Goal: Navigation & Orientation: Find specific page/section

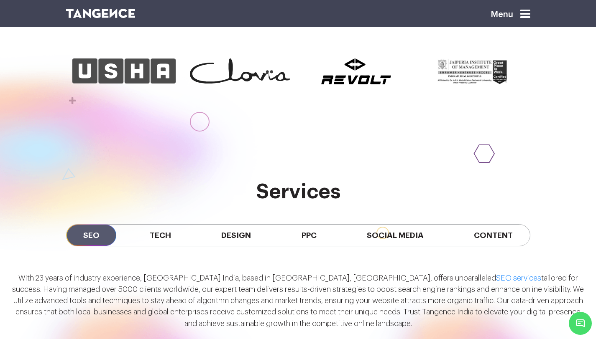
scroll to position [647, 0]
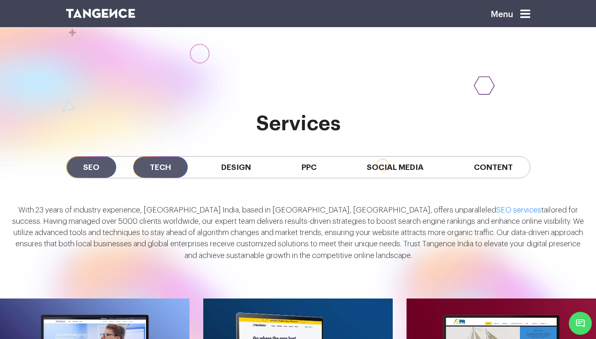
click at [171, 171] on span "Tech" at bounding box center [160, 167] width 55 height 21
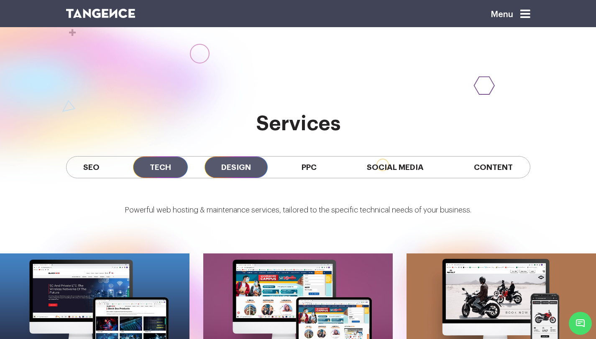
click at [234, 168] on span "Design" at bounding box center [235, 167] width 63 height 21
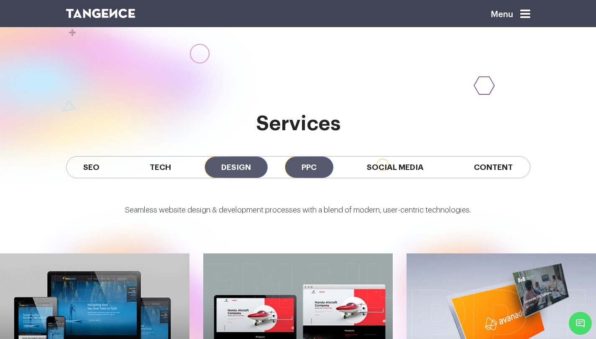
click at [303, 168] on span "PPC" at bounding box center [309, 167] width 48 height 21
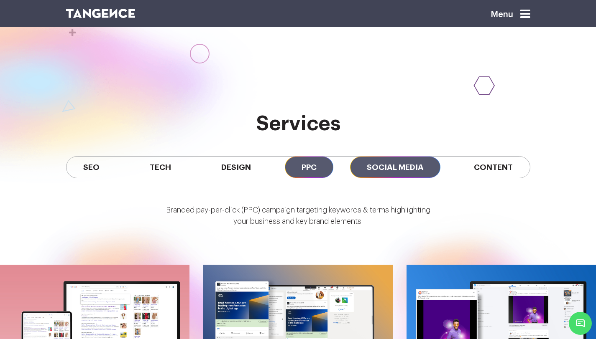
click at [369, 165] on span "Social Media" at bounding box center [395, 167] width 90 height 21
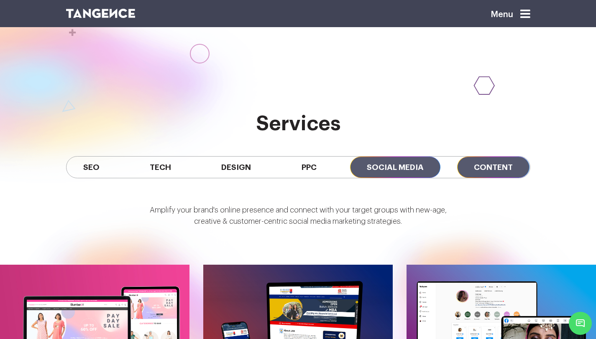
click at [483, 158] on span "Content" at bounding box center [493, 167] width 72 height 21
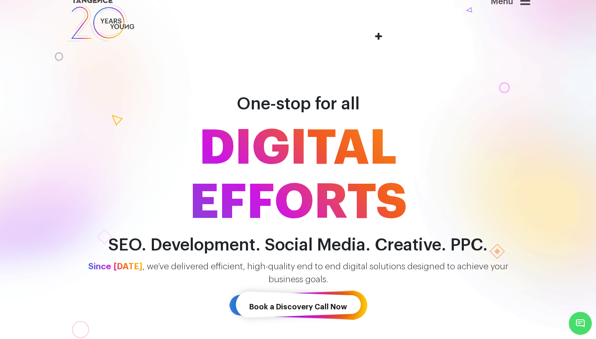
scroll to position [0, 0]
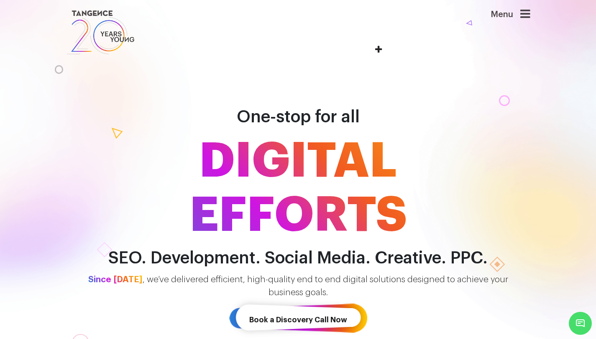
click at [542, 10] on header "Menu" at bounding box center [298, 32] width 596 height 65
click at [529, 14] on icon at bounding box center [525, 14] width 10 height 12
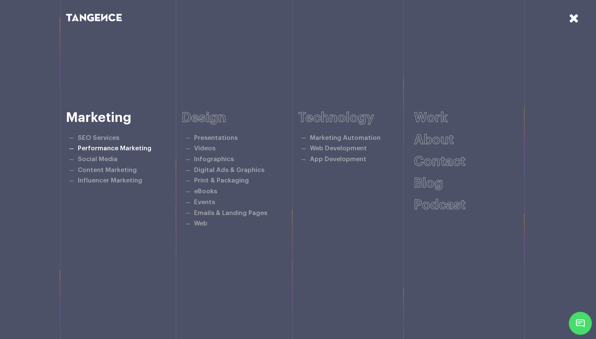
click at [102, 149] on link "Performance Marketing" at bounding box center [115, 148] width 74 height 6
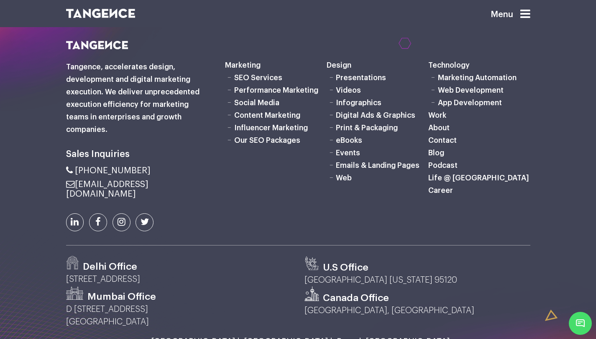
scroll to position [2070, 0]
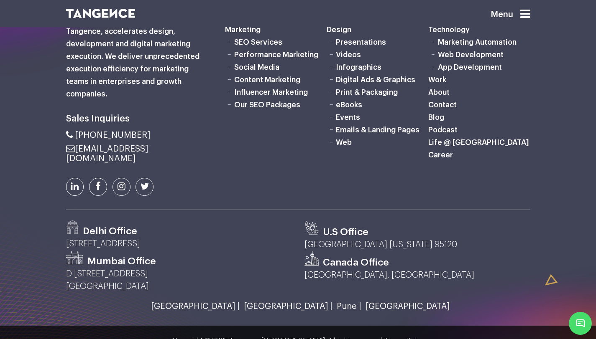
click at [361, 302] on link "[GEOGRAPHIC_DATA]" at bounding box center [405, 306] width 88 height 9
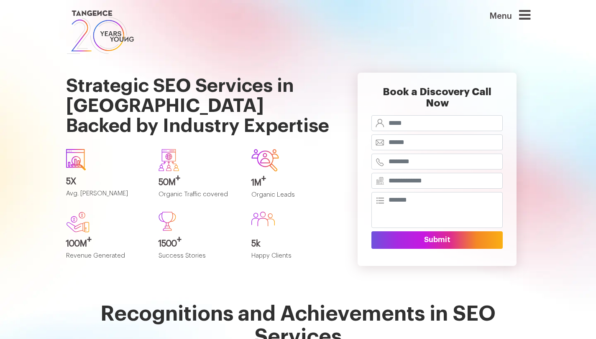
click at [106, 36] on img at bounding box center [100, 32] width 69 height 48
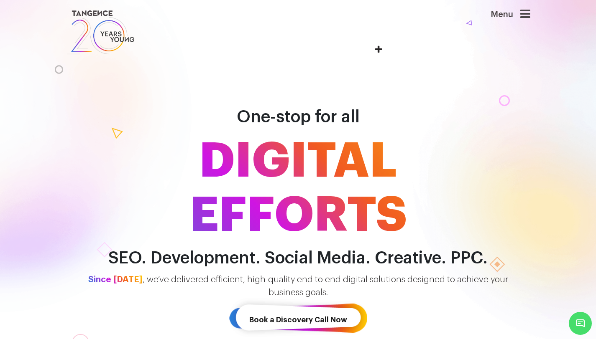
click at [526, 16] on icon at bounding box center [525, 14] width 10 height 12
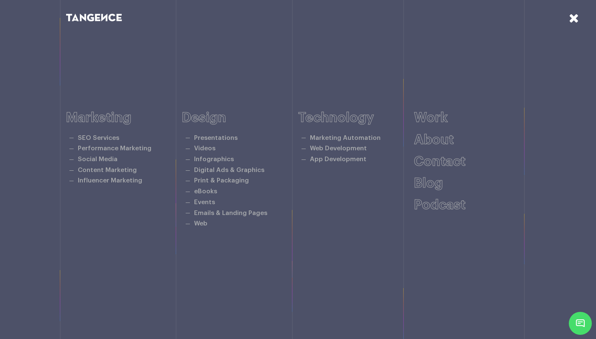
click at [565, 18] on div at bounding box center [560, 36] width 72 height 72
click at [571, 19] on icon at bounding box center [573, 18] width 10 height 13
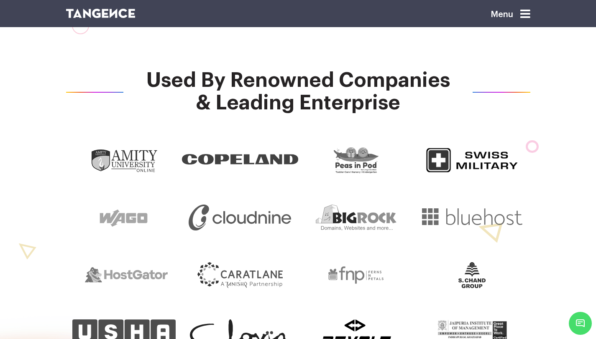
scroll to position [344, 0]
